Goal: Check status

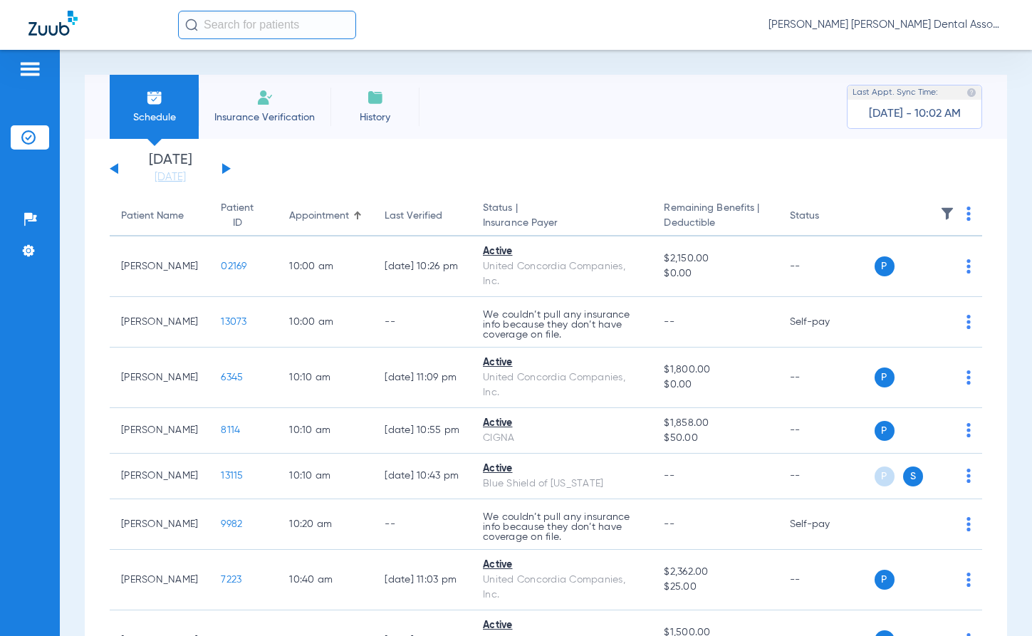
click at [221, 167] on div "[DATE] [DATE] [DATE] [DATE] [DATE] [DATE] [DATE] [DATE] [DATE] [DATE] [DATE] [D…" at bounding box center [170, 168] width 121 height 31
click at [226, 164] on div "[DATE] [DATE] [DATE] [DATE] [DATE] [DATE] [DATE] [DATE] [DATE] [DATE] [DATE] [D…" at bounding box center [170, 168] width 121 height 31
click at [226, 169] on button at bounding box center [226, 168] width 9 height 11
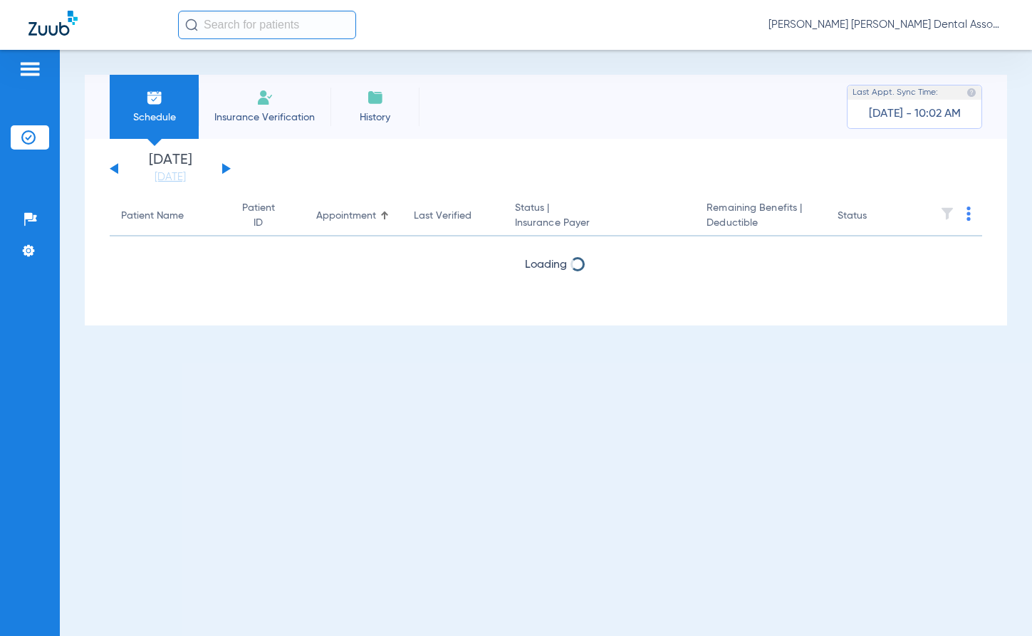
click at [226, 169] on button at bounding box center [226, 168] width 9 height 11
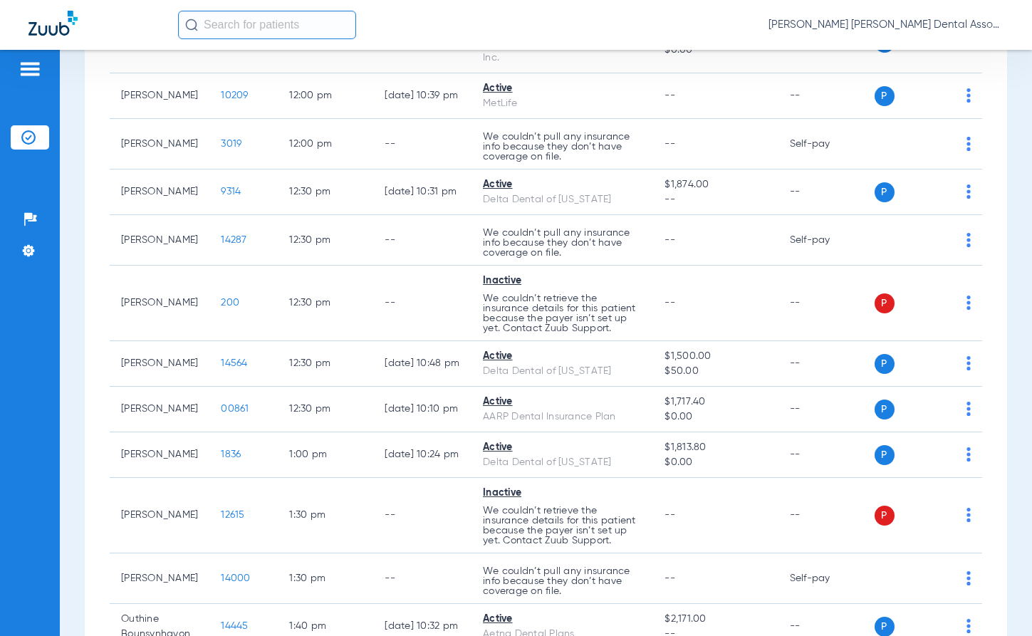
scroll to position [926, 0]
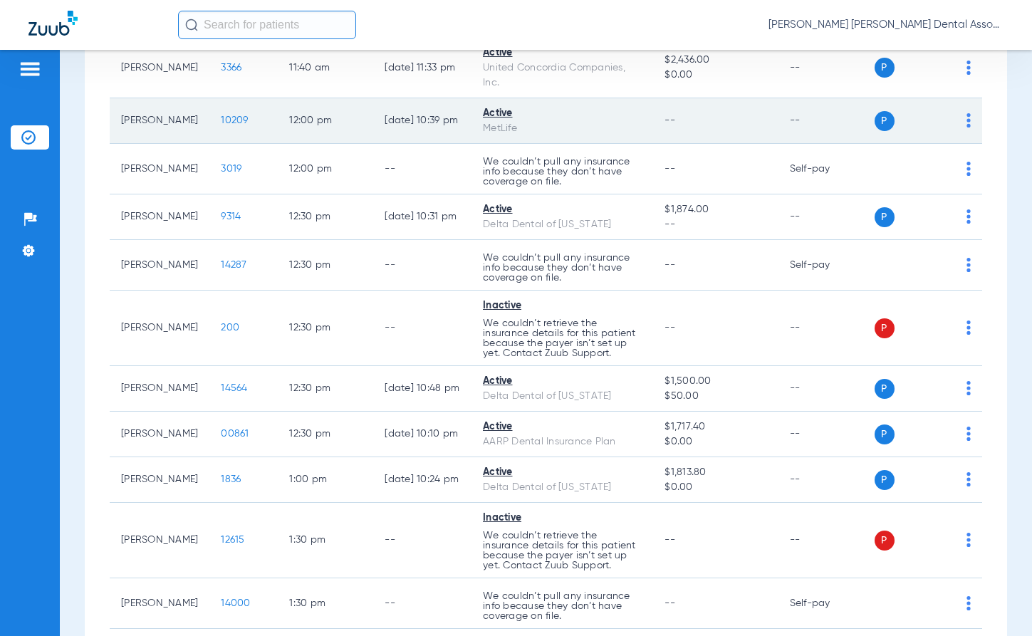
click at [232, 125] on span "10209" at bounding box center [234, 120] width 27 height 10
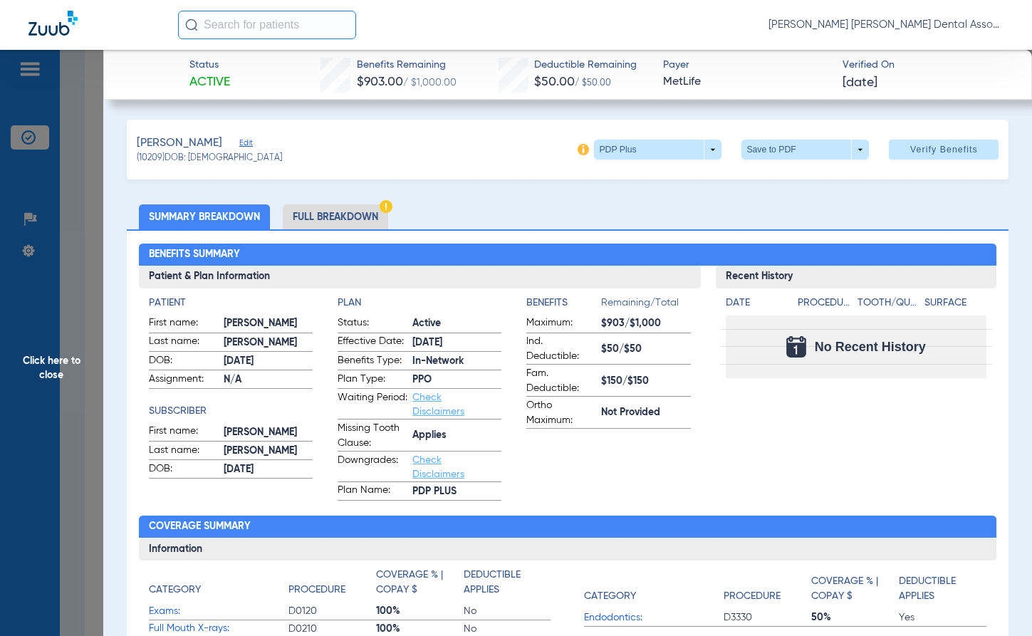
click at [329, 216] on li "Full Breakdown" at bounding box center [335, 216] width 105 height 25
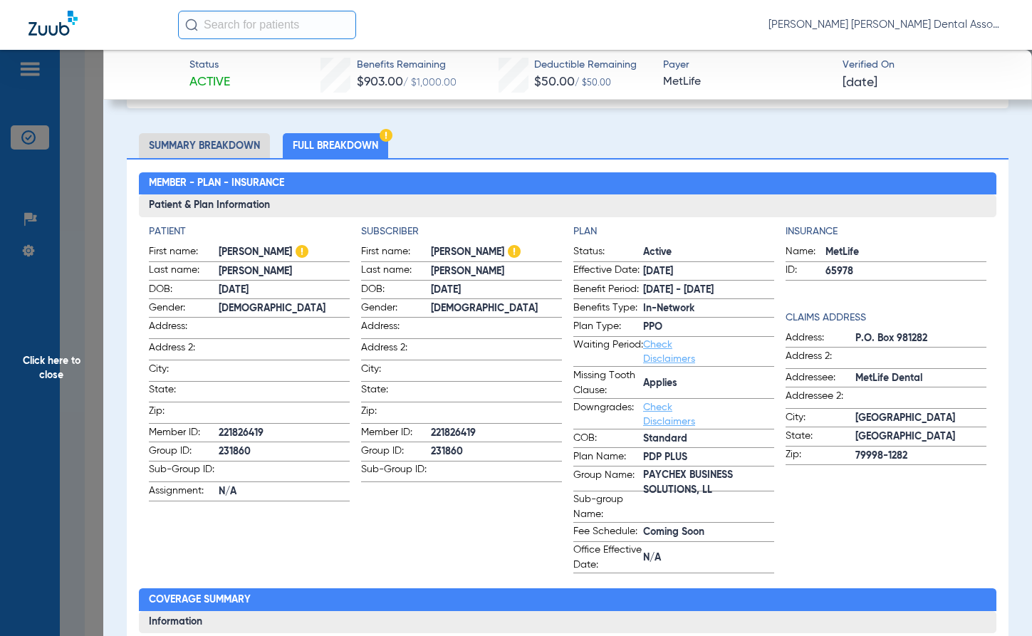
scroll to position [0, 0]
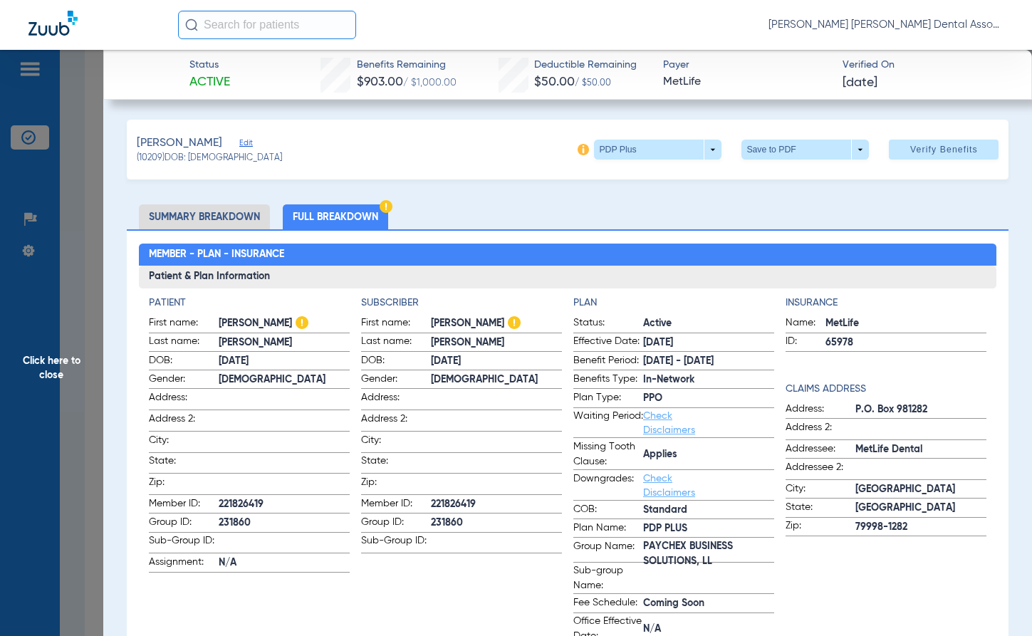
drag, startPoint x: 51, startPoint y: 374, endPoint x: 72, endPoint y: 337, distance: 41.8
click at [49, 349] on span "Click here to close" at bounding box center [51, 368] width 103 height 636
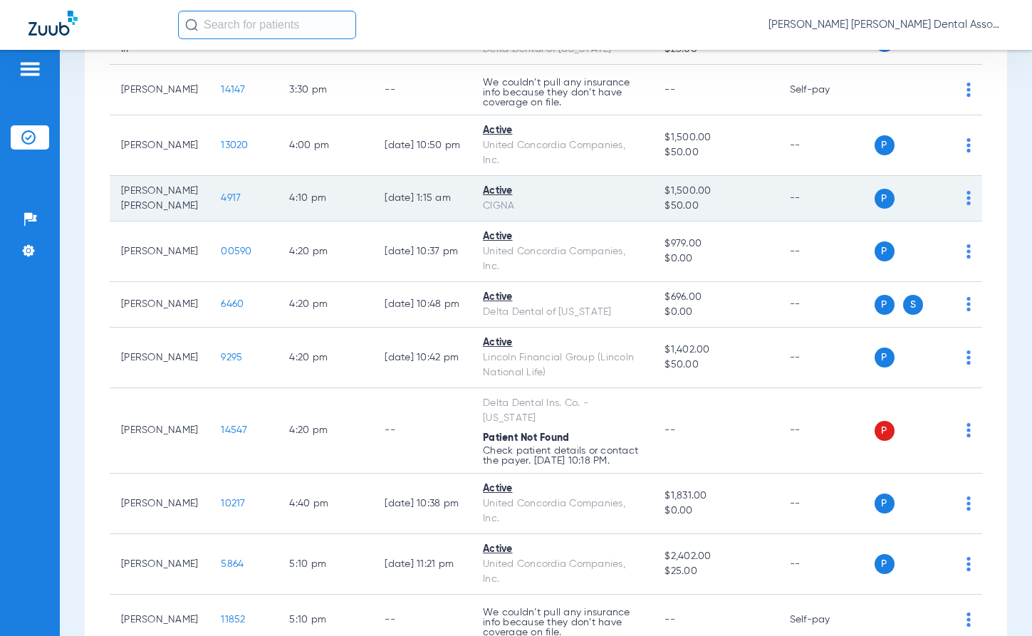
scroll to position [2065, 0]
